Goal: Task Accomplishment & Management: Manage account settings

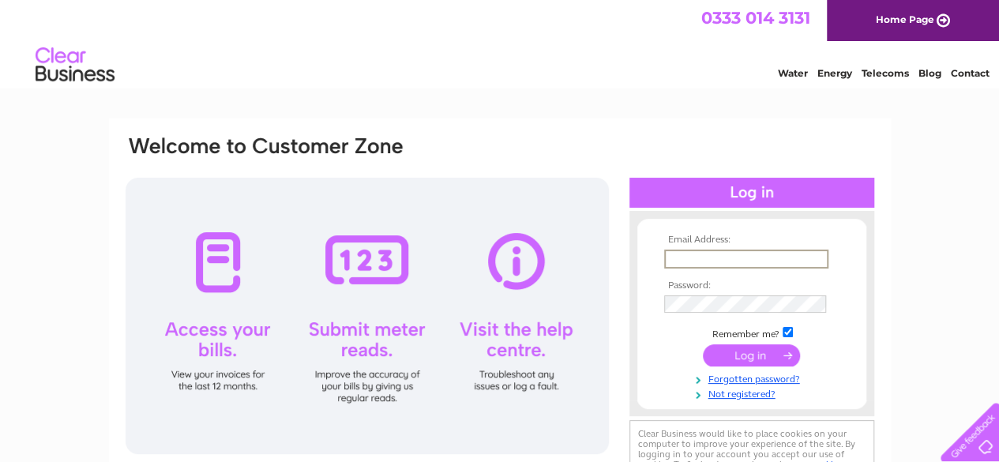
click at [681, 255] on input "text" at bounding box center [746, 259] width 164 height 19
type input "liston@btinternet.com"
click at [752, 359] on input "submit" at bounding box center [751, 354] width 97 height 22
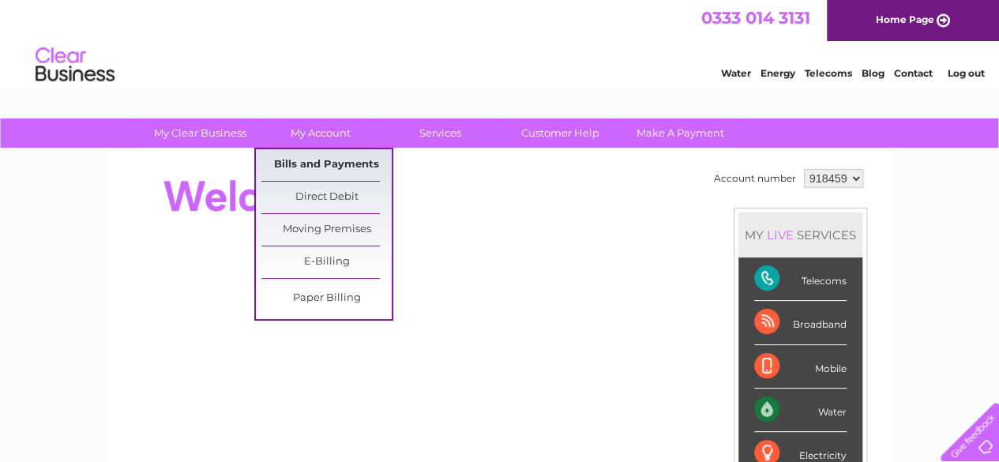
click at [336, 165] on link "Bills and Payments" at bounding box center [327, 165] width 130 height 32
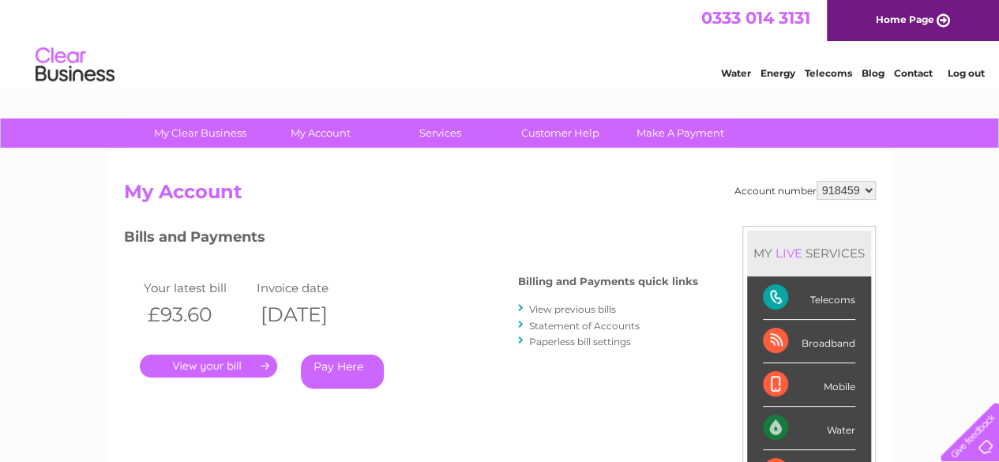
scroll to position [79, 0]
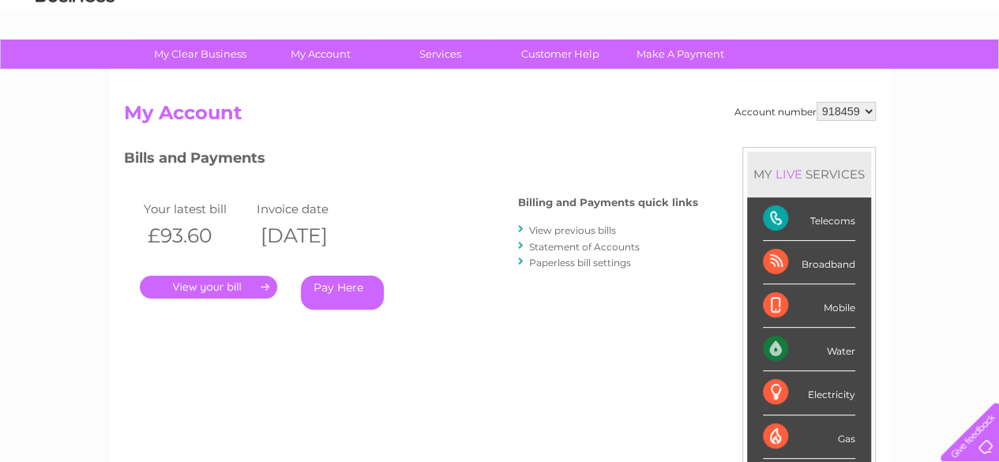
click at [212, 284] on link "." at bounding box center [208, 287] width 137 height 23
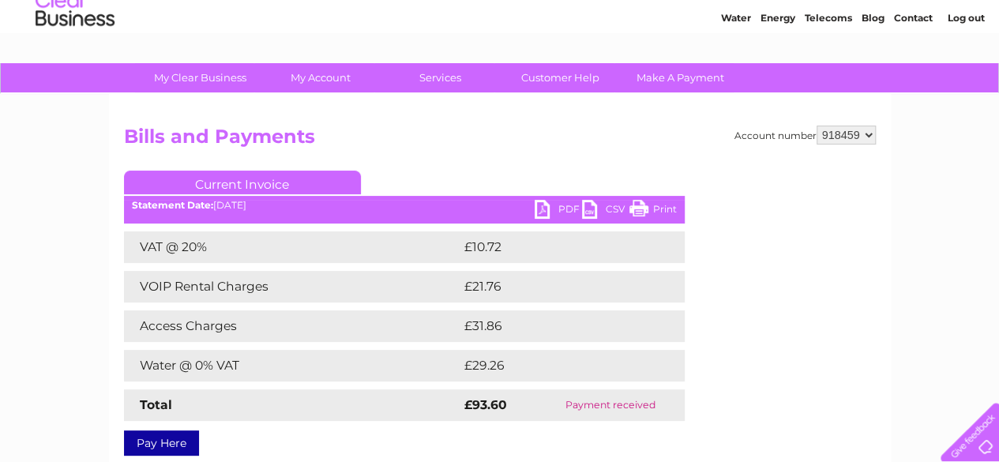
scroll to position [79, 0]
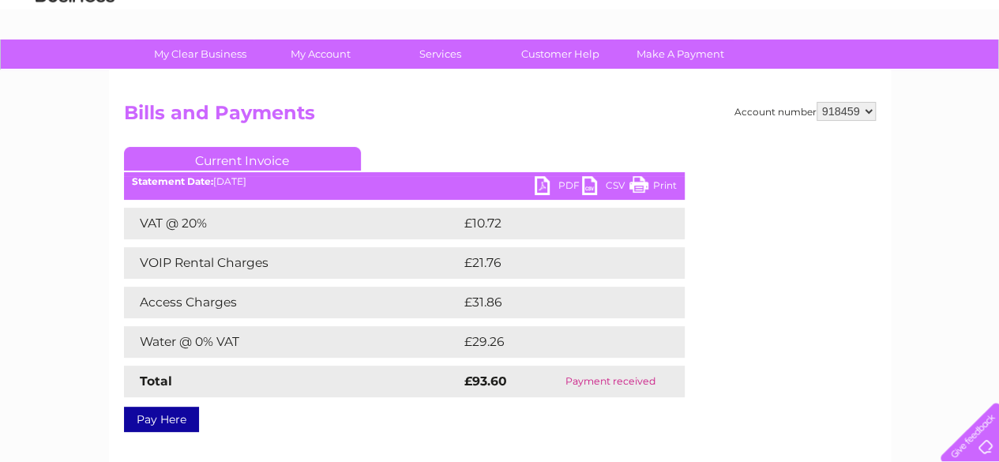
click at [542, 184] on link "PDF" at bounding box center [558, 187] width 47 height 23
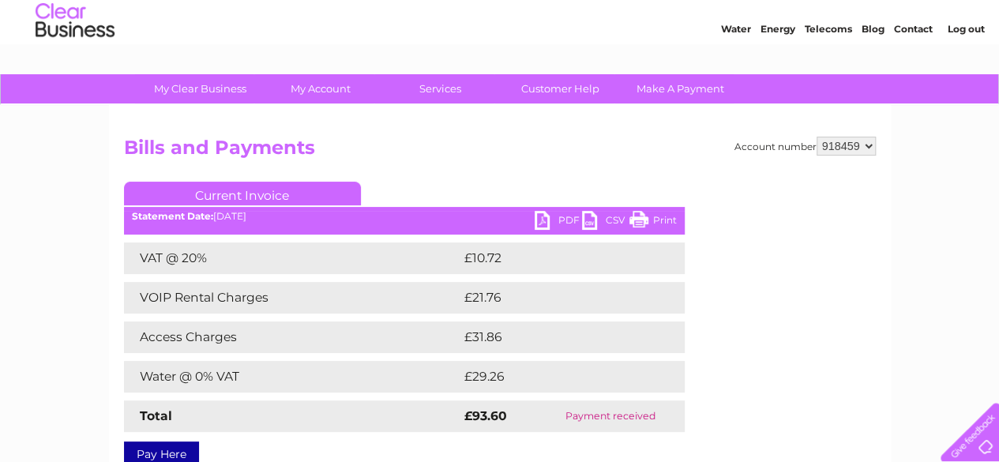
scroll to position [0, 0]
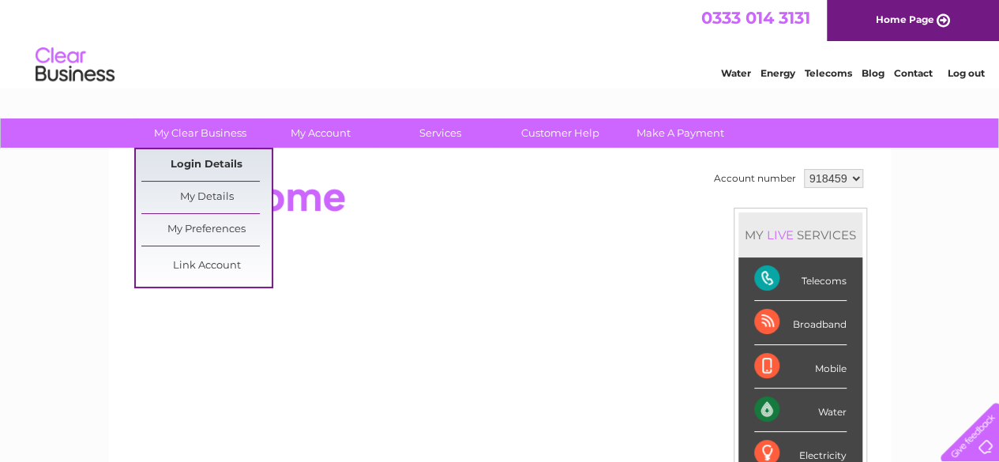
click at [202, 168] on link "Login Details" at bounding box center [206, 165] width 130 height 32
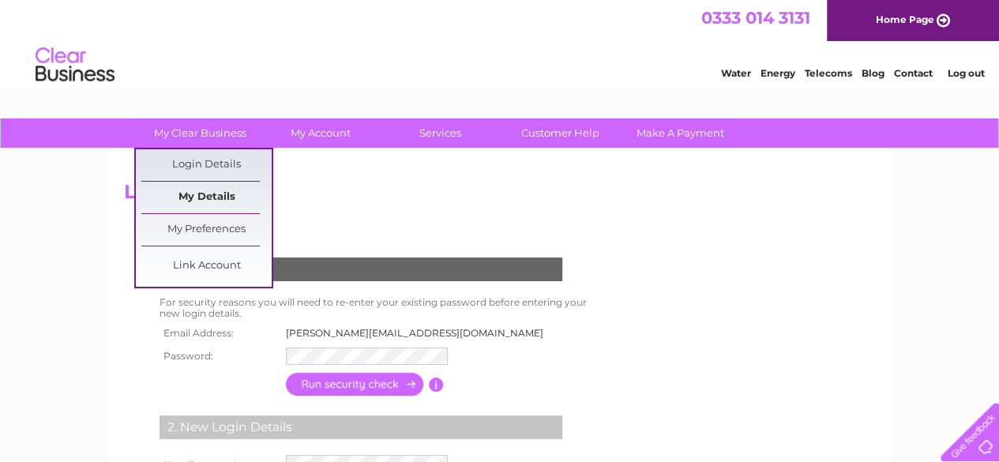
click at [188, 198] on link "My Details" at bounding box center [206, 198] width 130 height 32
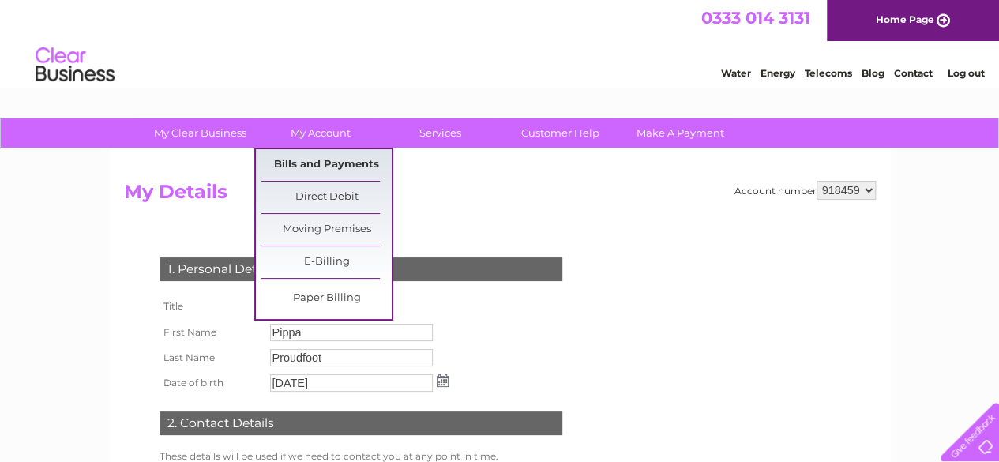
click at [332, 156] on link "Bills and Payments" at bounding box center [327, 165] width 130 height 32
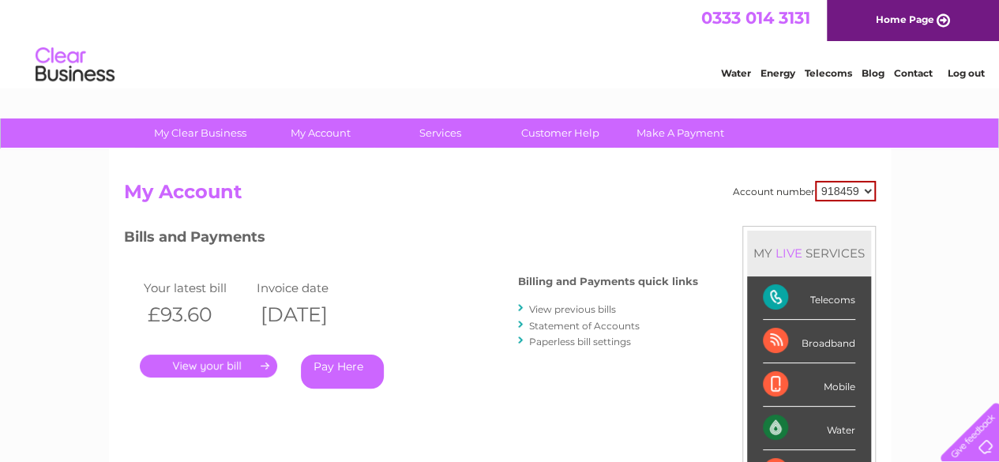
click at [558, 310] on link "View previous bills" at bounding box center [572, 309] width 87 height 12
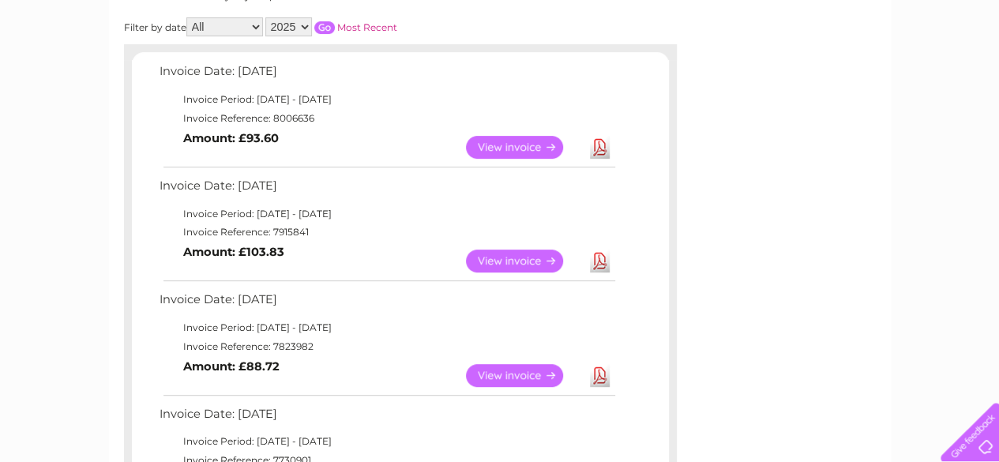
scroll to position [237, 0]
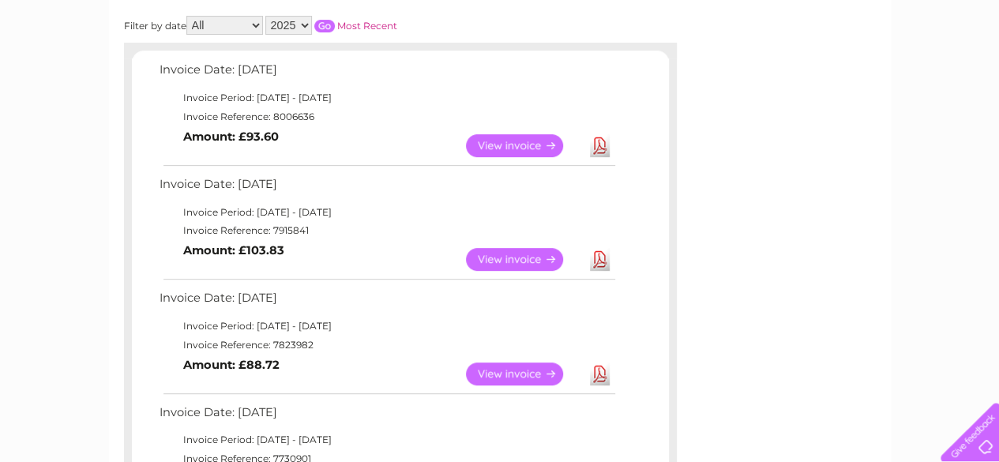
click at [531, 263] on link "View" at bounding box center [524, 259] width 116 height 23
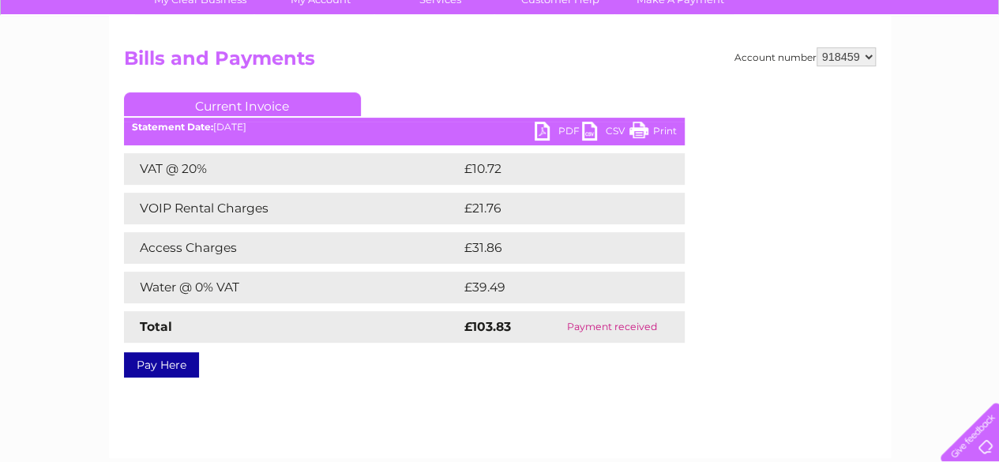
scroll to position [158, 0]
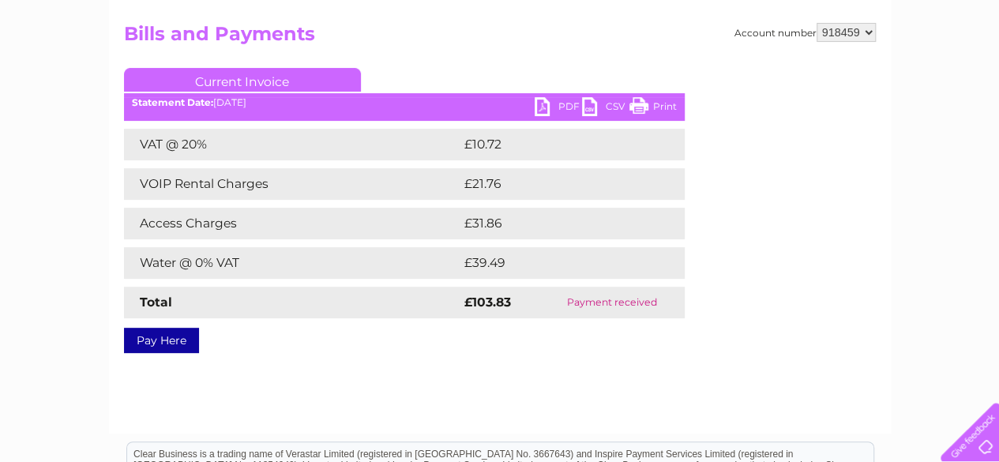
click at [547, 104] on link "PDF" at bounding box center [558, 108] width 47 height 23
